Goal: Complete application form: Complete application form

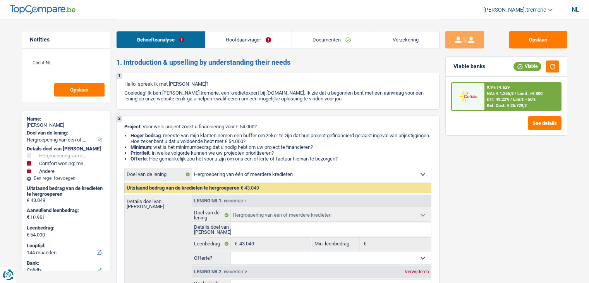
select select "refinancing"
select select "household"
select select "other"
select select "144"
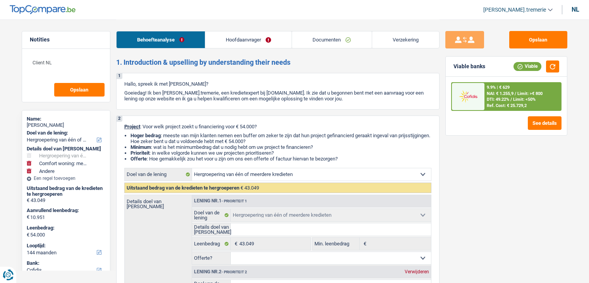
select select "cofidis"
select select "refinancing"
select select "household"
select select "false"
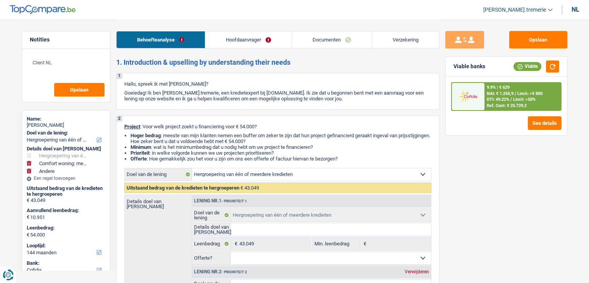
select select "other"
select select "144"
select select "privateEmployee"
select select "netSalary"
select select "mealVouchers"
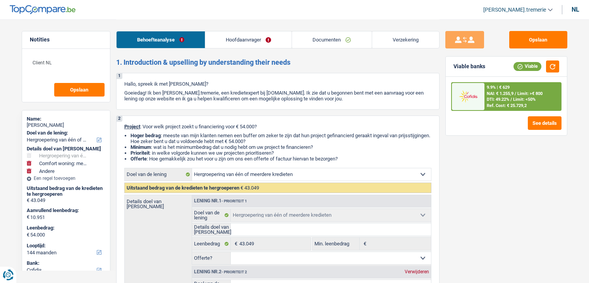
select select "rents"
select select "cardOrCredit"
select select "personalLoan"
select select "loanRepayment"
select select "120"
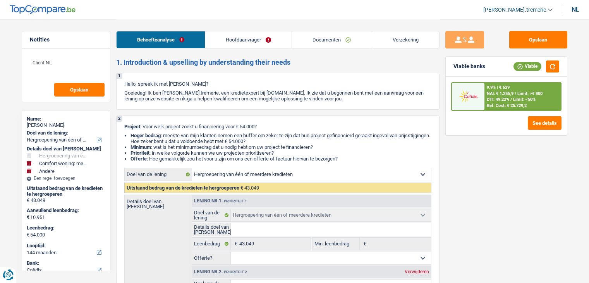
select select "personalLoan"
select select "homeFurnishingOrRelocation"
select select "24"
select select "refinancing"
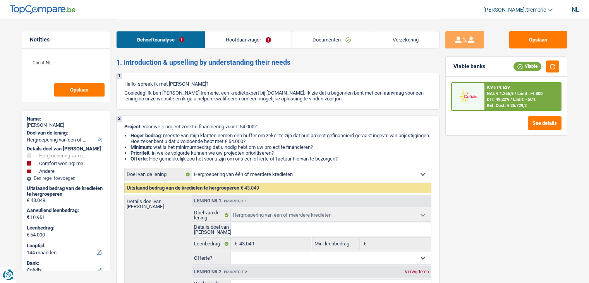
select select "household"
select select "false"
select select "other"
select select "144"
select select "rents"
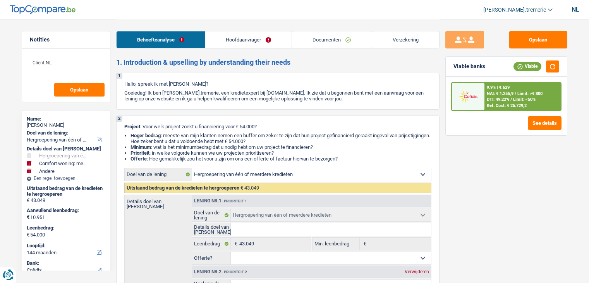
select select "BE"
select select "cardOrCredit"
select select "personalLoan"
select select "loanRepayment"
select select "120"
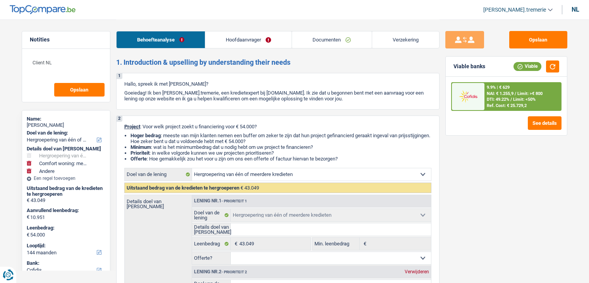
select select "personalLoan"
select select "homeFurnishingOrRelocation"
select select "24"
click at [257, 45] on link "Hoofdaanvrager" at bounding box center [248, 39] width 86 height 17
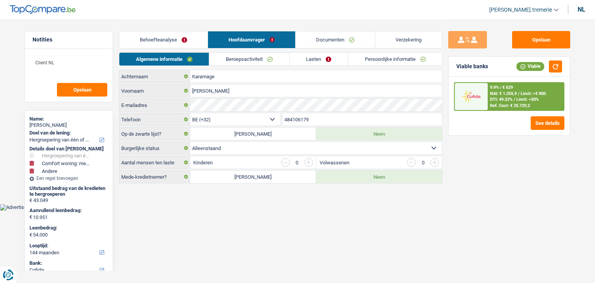
click at [313, 60] on link "Lasten" at bounding box center [319, 59] width 58 height 13
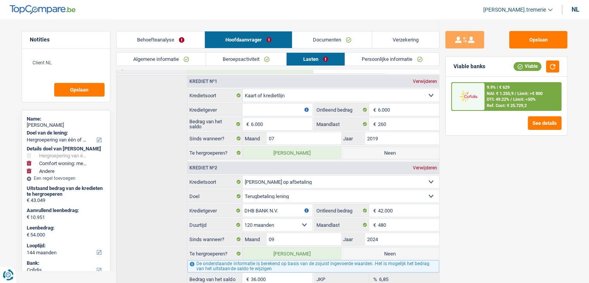
scroll to position [121, 0]
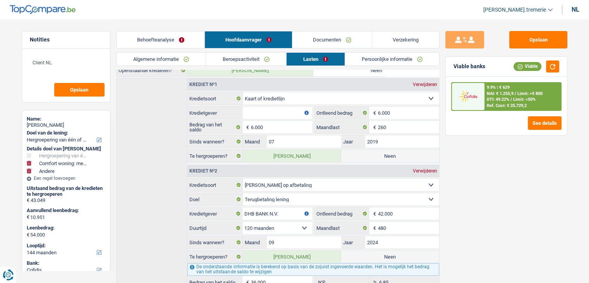
click at [260, 111] on input "Kredietgever" at bounding box center [278, 113] width 70 height 12
